Goal: Task Accomplishment & Management: Manage account settings

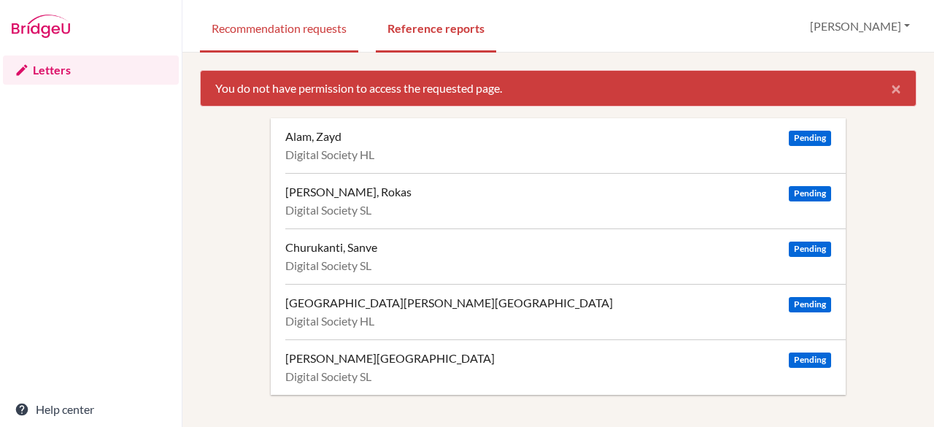
click at [305, 44] on link "Recommendation requests" at bounding box center [279, 27] width 158 height 50
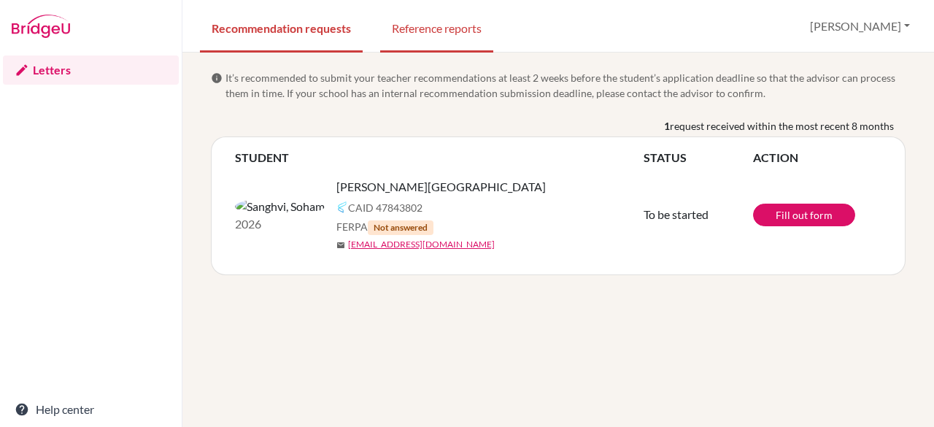
click at [418, 25] on link "Reference reports" at bounding box center [436, 27] width 113 height 50
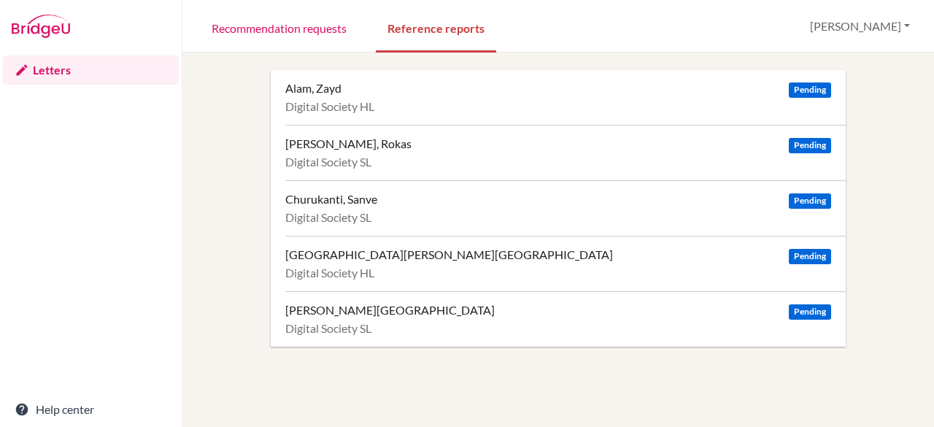
click at [317, 109] on div "Digital Society HL" at bounding box center [558, 106] width 546 height 15
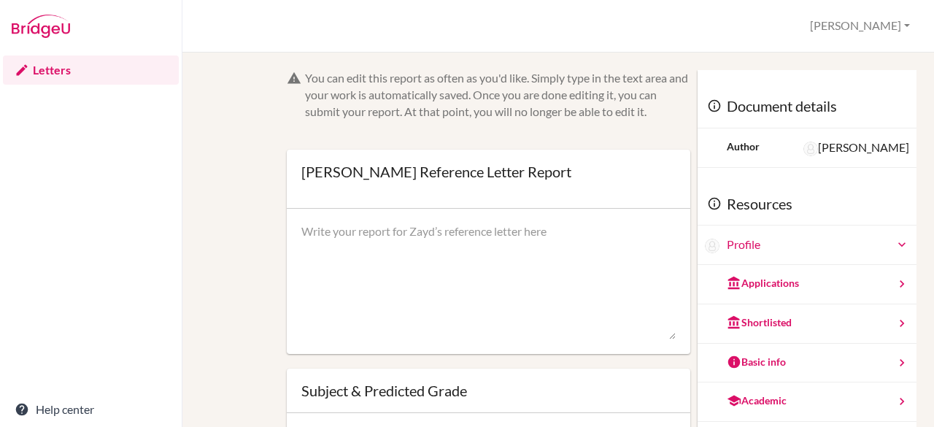
scroll to position [136, 0]
